Goal: Transaction & Acquisition: Purchase product/service

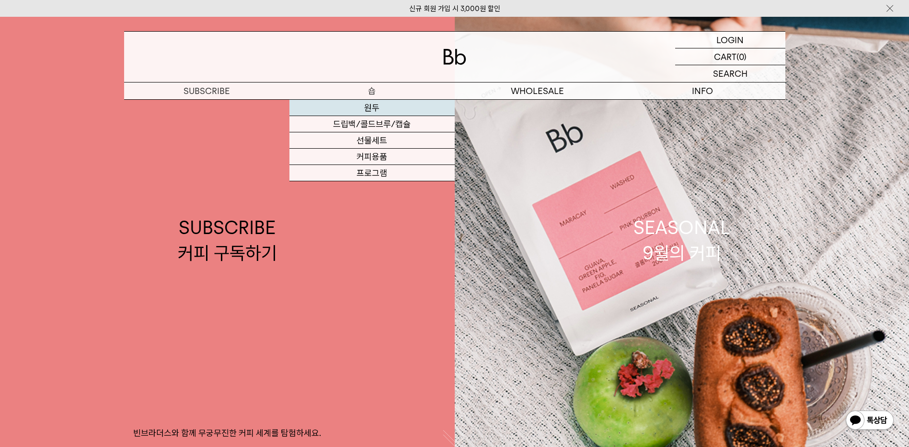
click at [367, 110] on link "원두" at bounding box center [372, 108] width 165 height 16
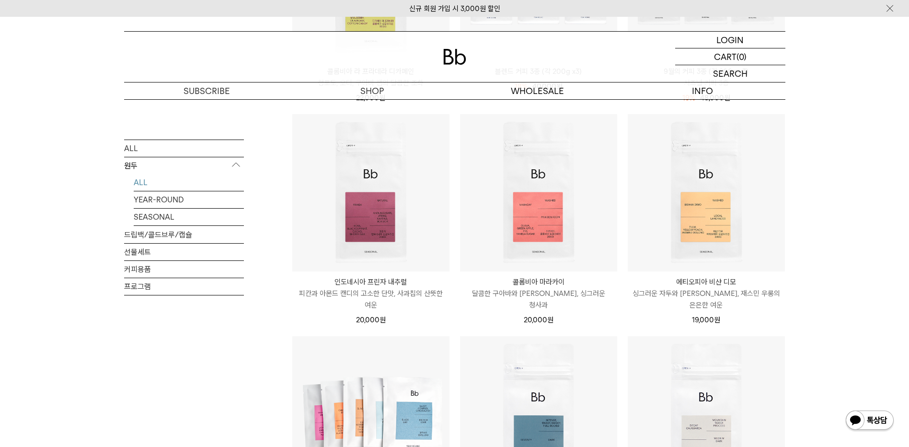
scroll to position [288, 0]
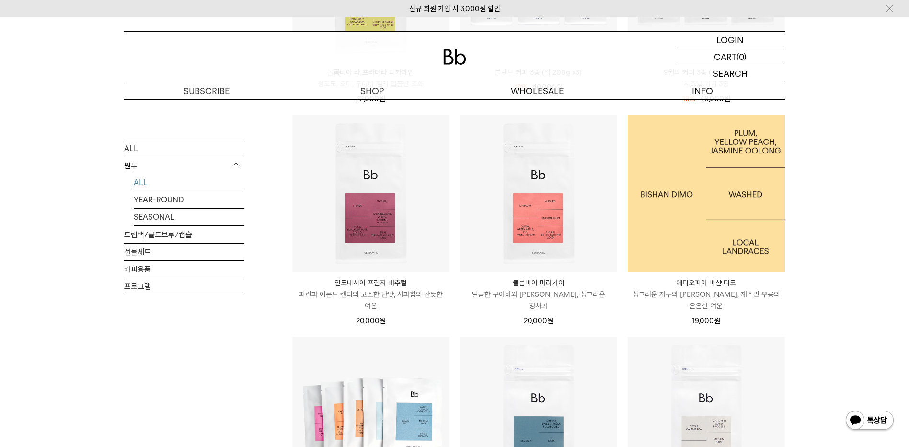
click at [700, 216] on img at bounding box center [706, 193] width 157 height 157
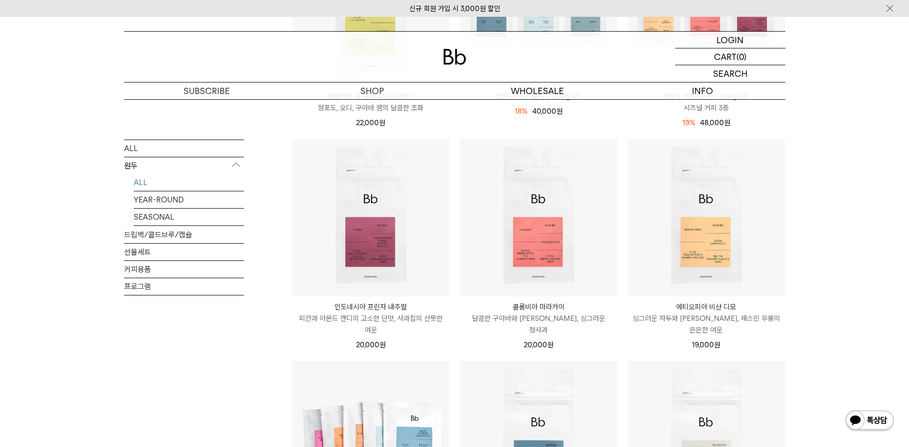
scroll to position [240, 0]
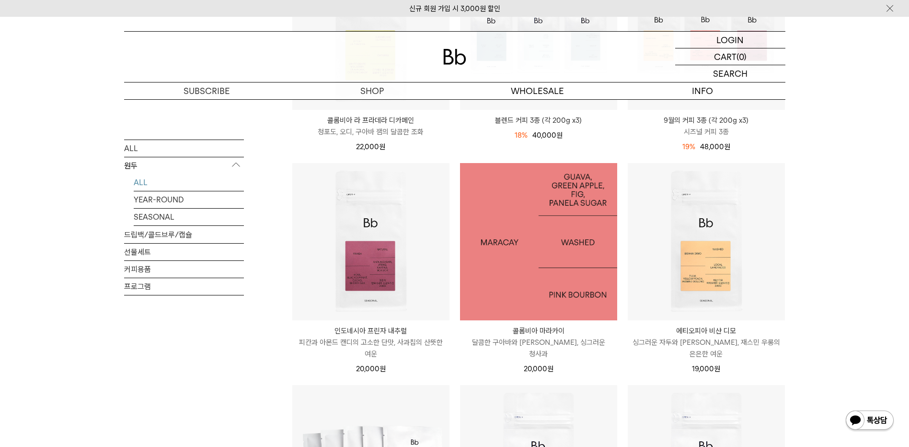
click at [543, 242] on img at bounding box center [538, 241] width 157 height 157
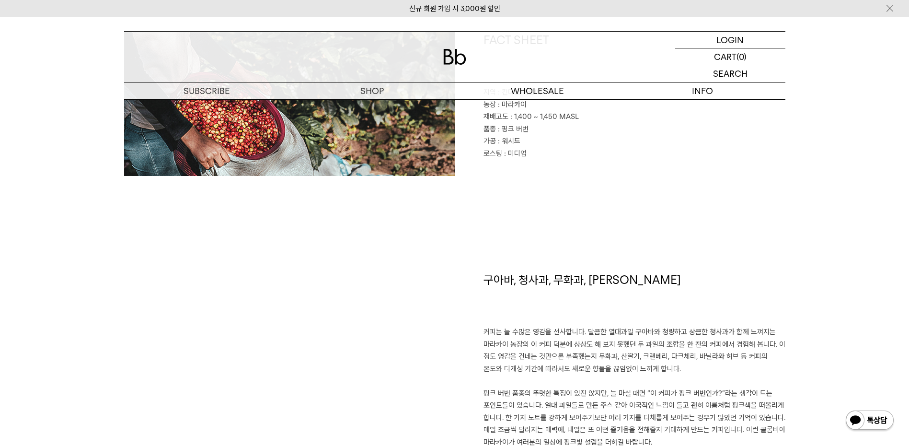
scroll to position [332, 0]
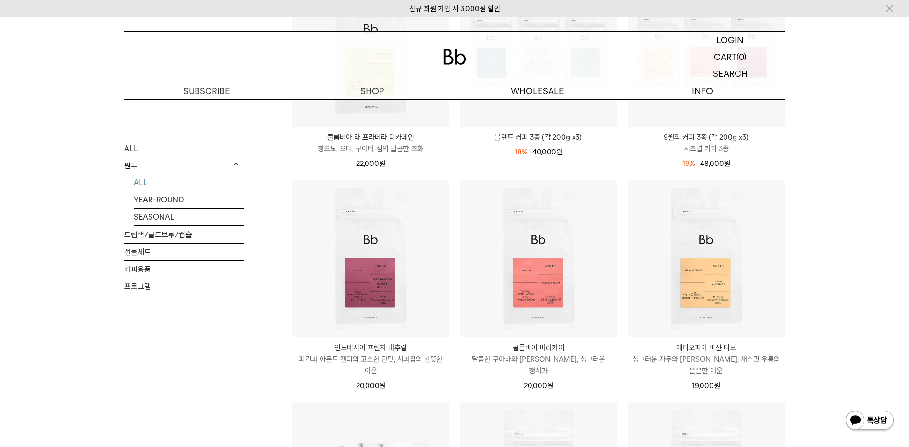
scroll to position [240, 0]
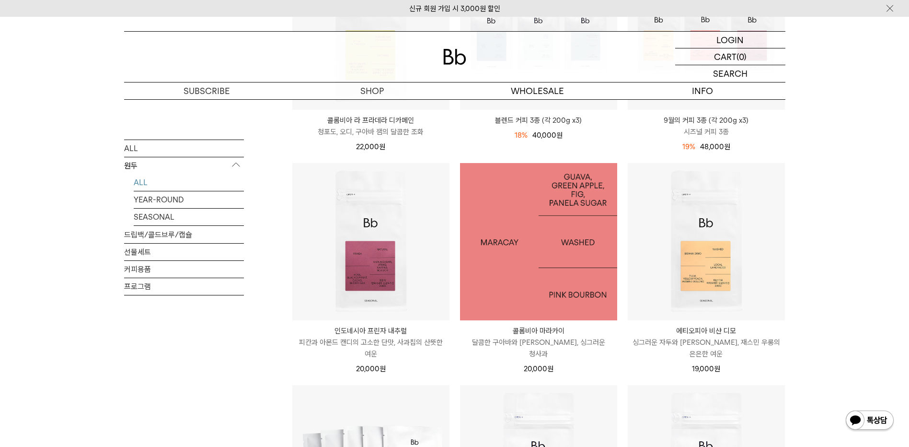
click at [527, 235] on img at bounding box center [538, 241] width 157 height 157
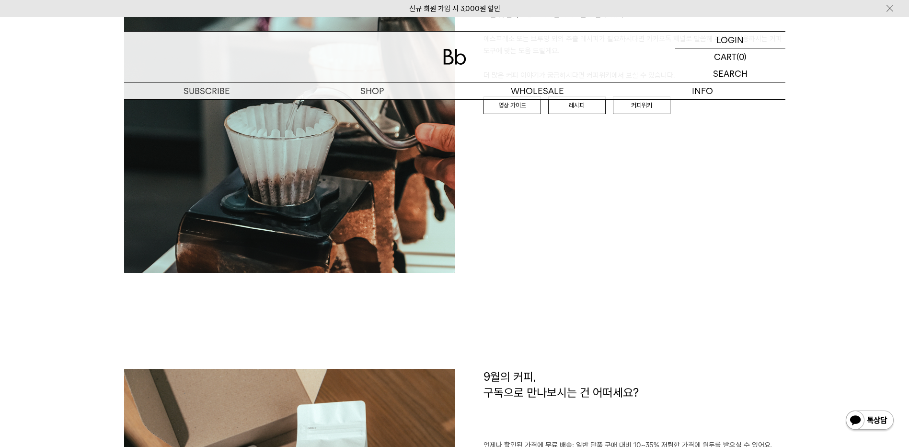
scroll to position [1007, 0]
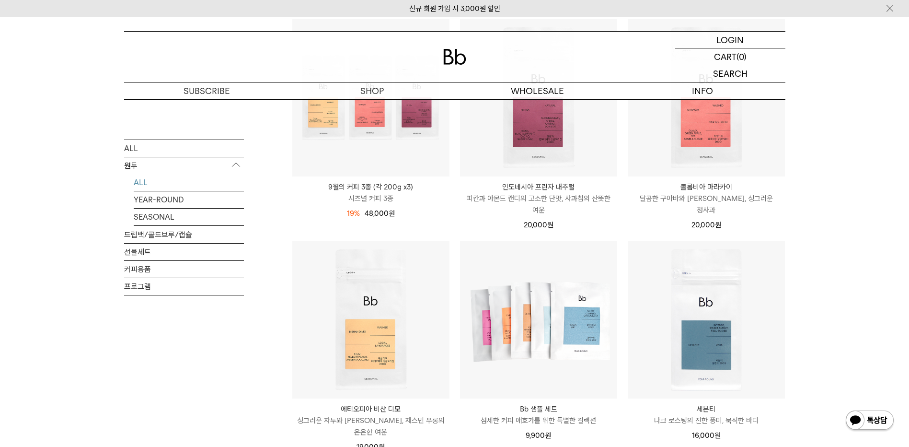
scroll to position [96, 0]
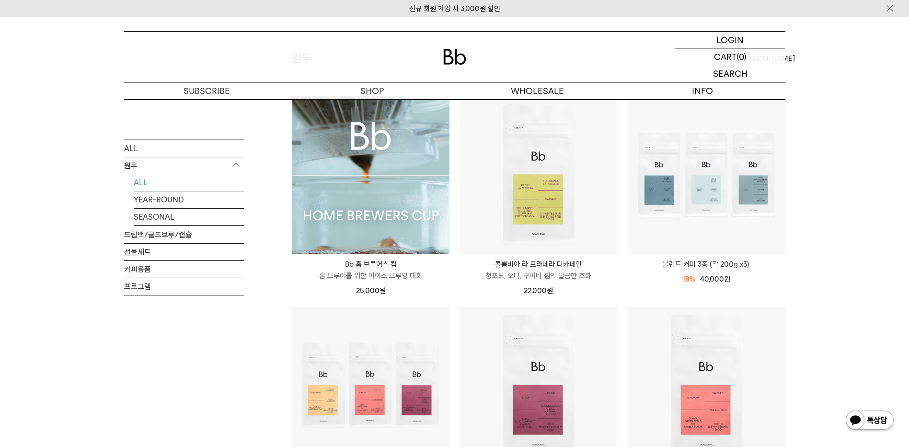
click at [349, 208] on img at bounding box center [370, 174] width 157 height 157
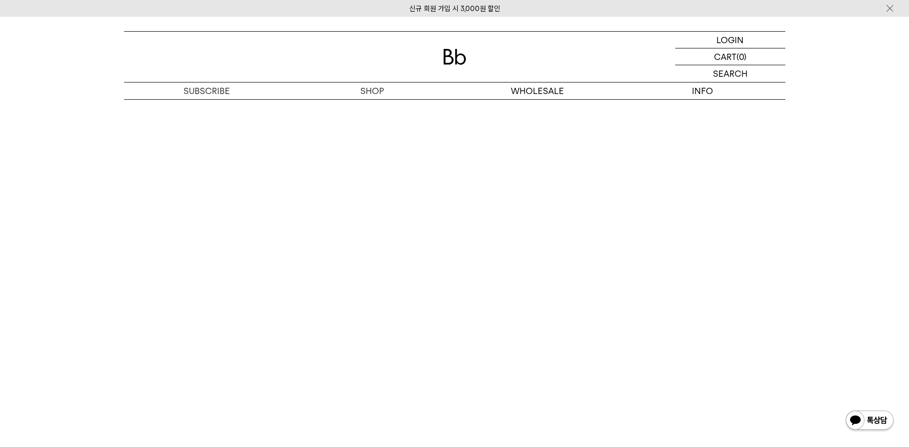
scroll to position [4960, 0]
